Goal: Find contact information: Find contact information

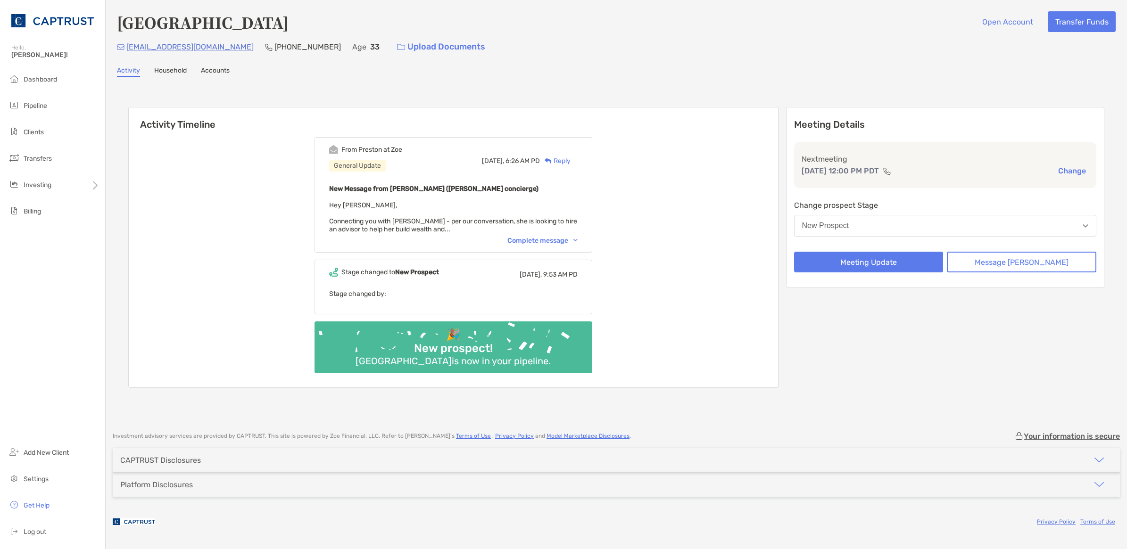
click at [265, 50] on div "(669) 246-3396" at bounding box center [303, 47] width 76 height 20
drag, startPoint x: 198, startPoint y: 45, endPoint x: 128, endPoint y: 45, distance: 70.7
click at [128, 45] on div "bgahye@gmail.com (669) 246-3396 Age 33 Upload Documents" at bounding box center [616, 47] width 999 height 20
copy p "bgahye@gmail.com"
